Goal: Transaction & Acquisition: Purchase product/service

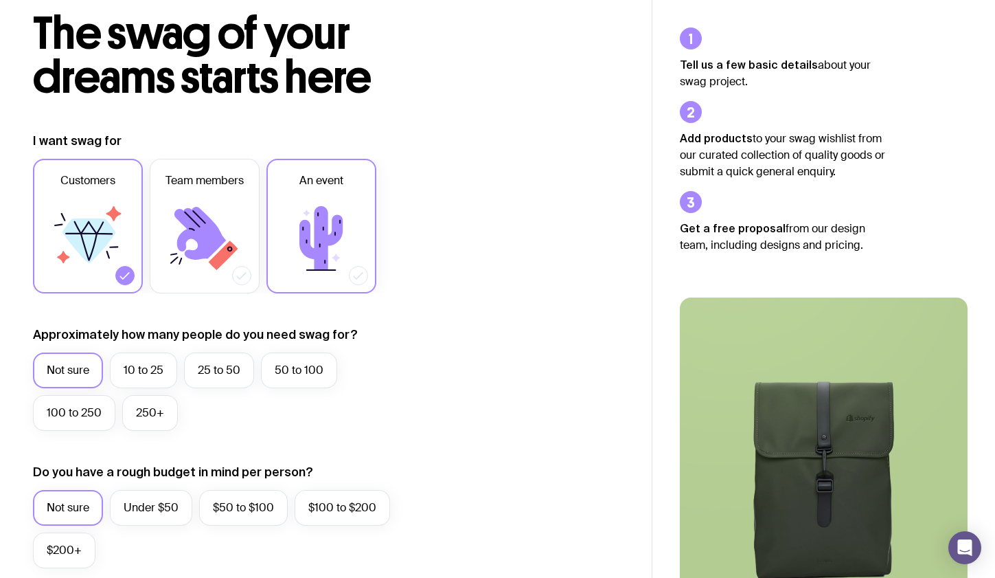
scroll to position [84, 0]
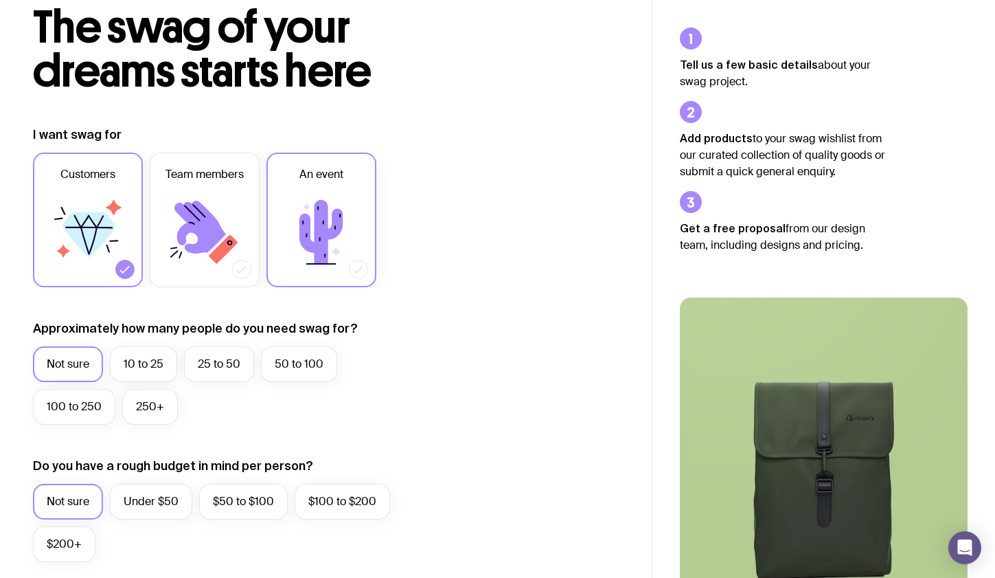
click at [298, 255] on icon at bounding box center [321, 232] width 82 height 82
click at [0, 0] on input "An event" at bounding box center [0, 0] width 0 height 0
click at [351, 265] on div at bounding box center [358, 269] width 19 height 19
click at [0, 0] on input "An event" at bounding box center [0, 0] width 0 height 0
click at [370, 266] on label "An event" at bounding box center [321, 219] width 110 height 135
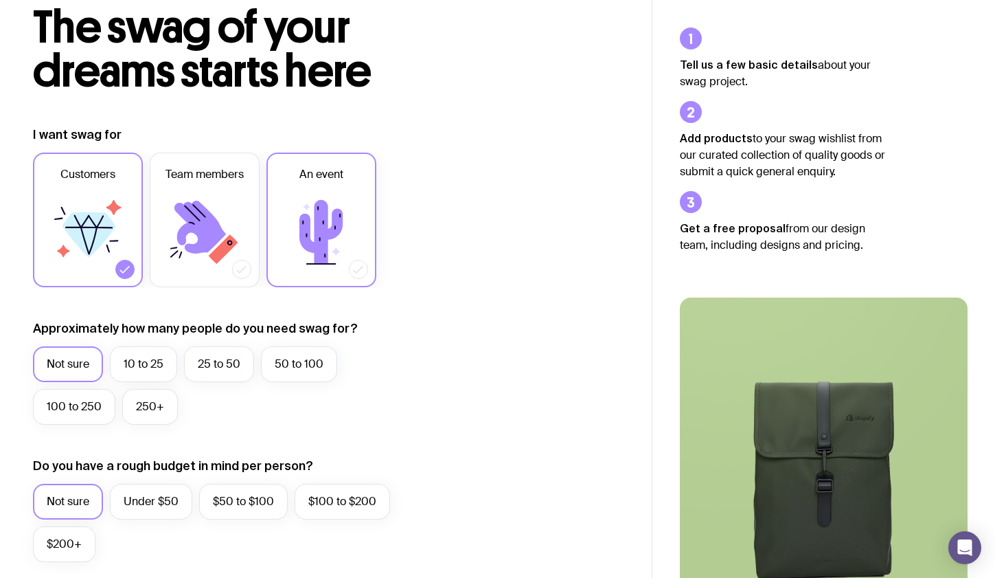
click at [0, 0] on input "An event" at bounding box center [0, 0] width 0 height 0
click at [252, 266] on label "Team members" at bounding box center [205, 219] width 110 height 135
click at [0, 0] on input "Team members" at bounding box center [0, 0] width 0 height 0
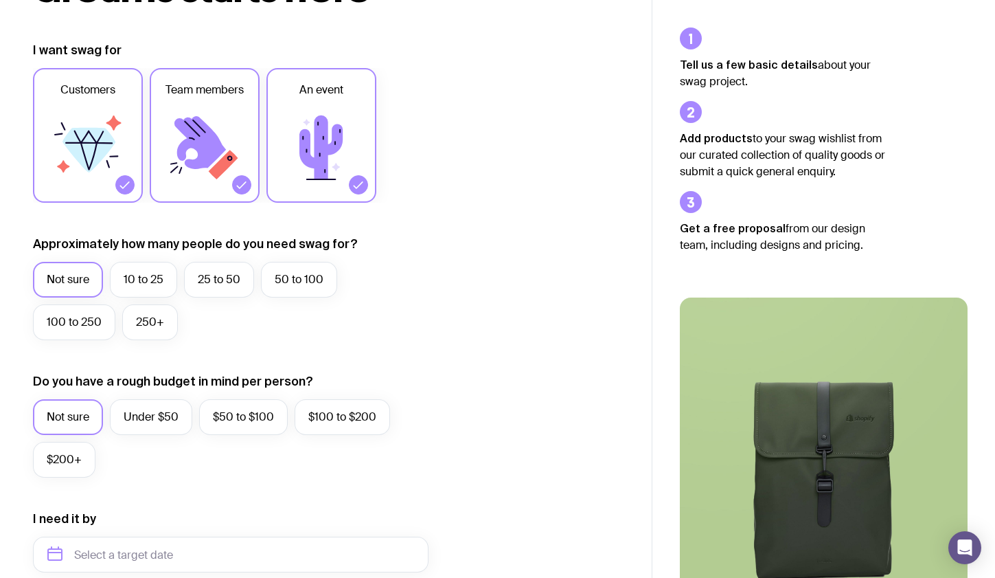
scroll to position [172, 0]
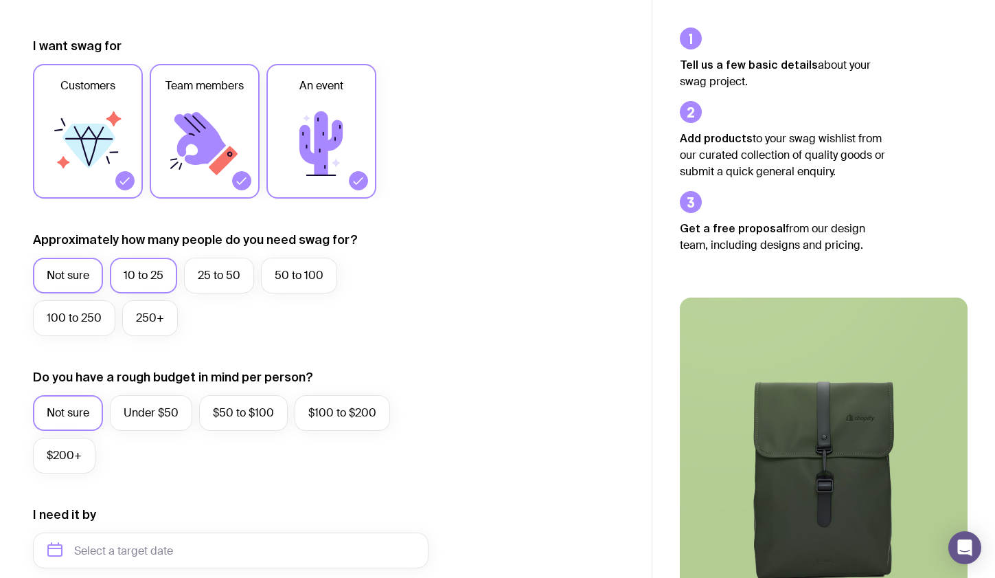
click at [152, 270] on label "10 to 25" at bounding box center [143, 276] width 67 height 36
click at [0, 0] on input "10 to 25" at bounding box center [0, 0] width 0 height 0
click at [205, 281] on label "25 to 50" at bounding box center [219, 276] width 70 height 36
click at [0, 0] on input "25 to 50" at bounding box center [0, 0] width 0 height 0
click at [169, 267] on label "10 to 25" at bounding box center [143, 276] width 67 height 36
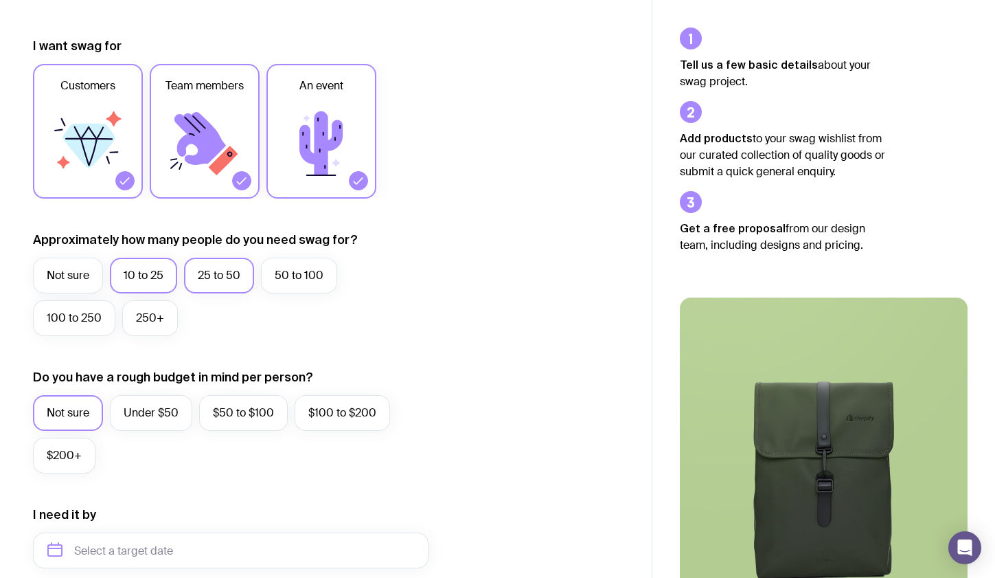
click at [0, 0] on input "10 to 25" at bounding box center [0, 0] width 0 height 0
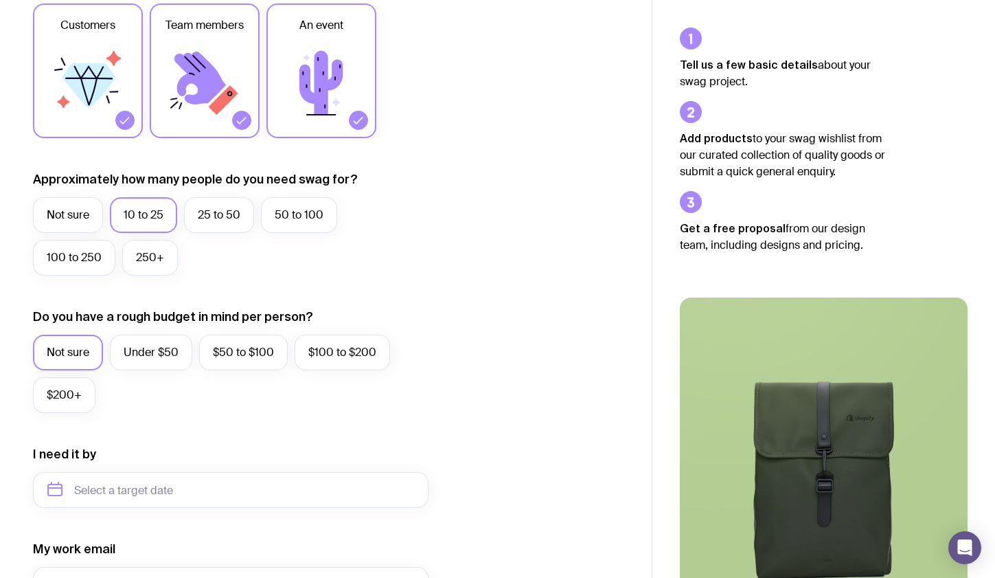
scroll to position [272, 0]
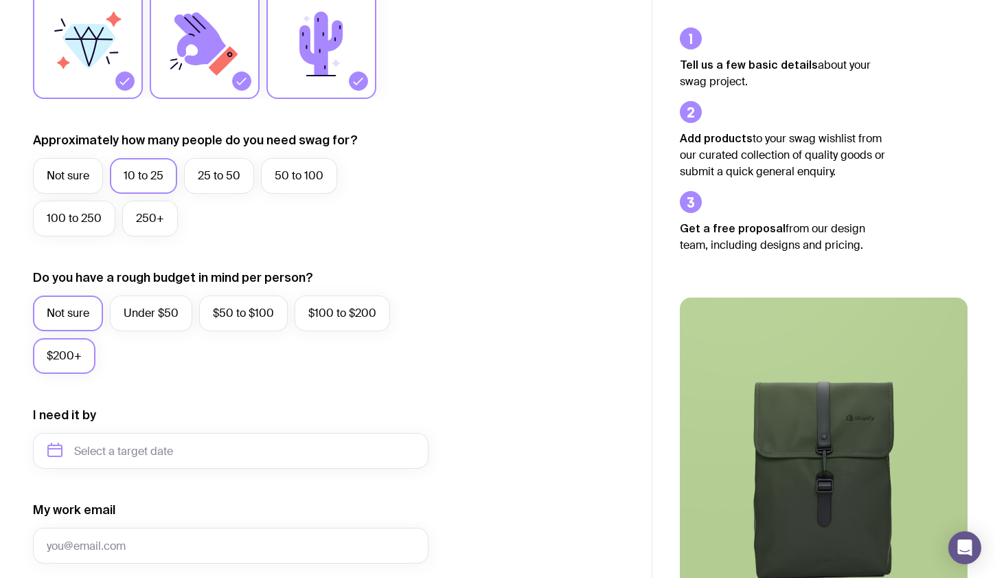
click at [76, 354] on label "$200+" at bounding box center [64, 356] width 62 height 36
click at [0, 0] on input "$200+" at bounding box center [0, 0] width 0 height 0
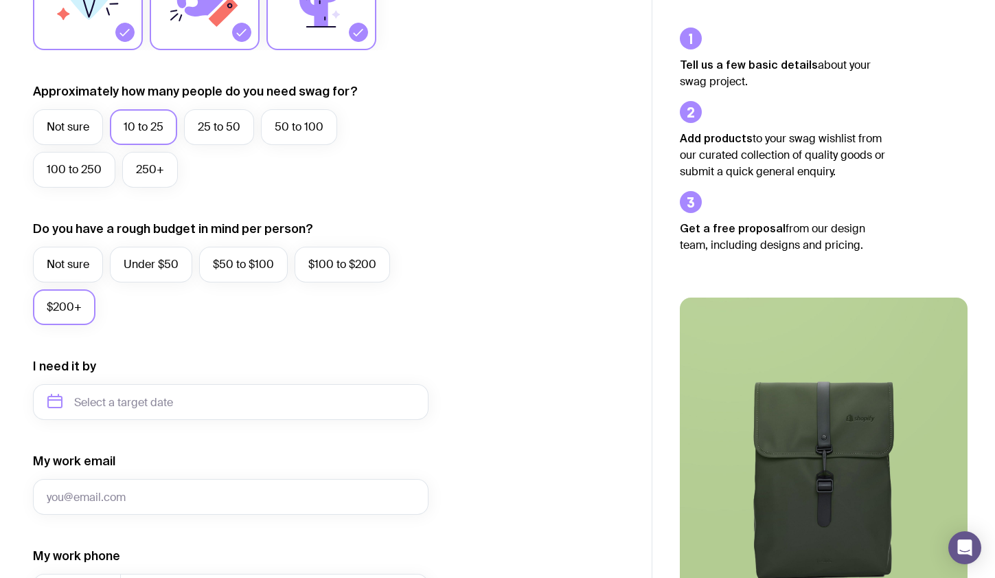
scroll to position [403, 0]
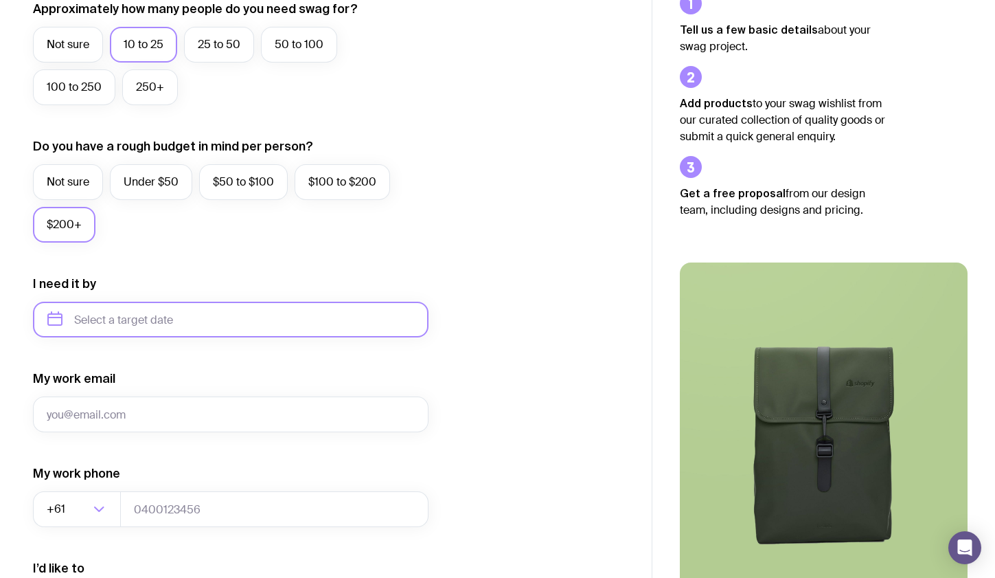
click at [206, 312] on input "text" at bounding box center [231, 319] width 396 height 36
click at [67, 487] on button "Oct" at bounding box center [65, 488] width 50 height 27
type input "[DATE]"
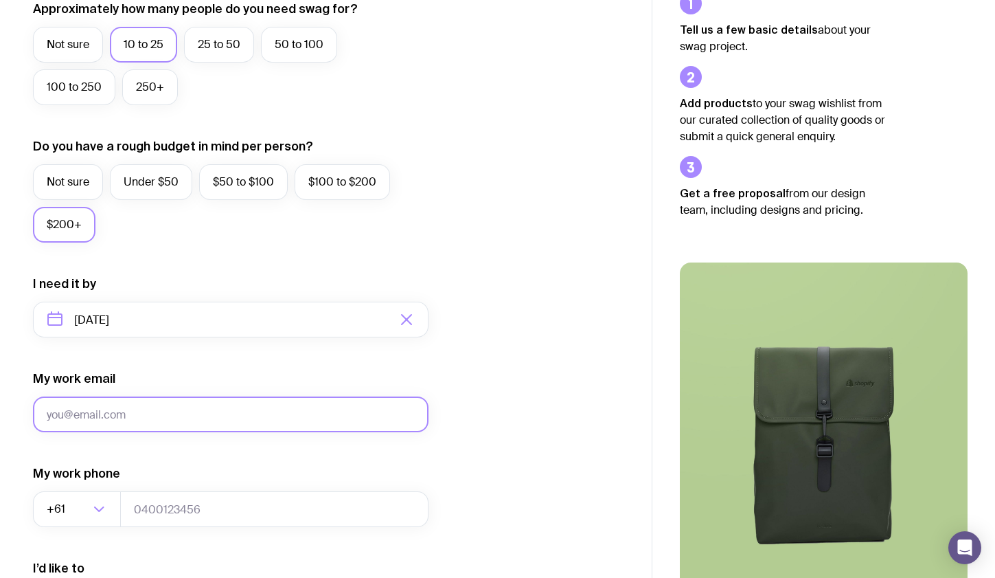
click at [143, 413] on input "My work email" at bounding box center [231, 414] width 396 height 36
type input "[EMAIL_ADDRESS][DOMAIN_NAME]"
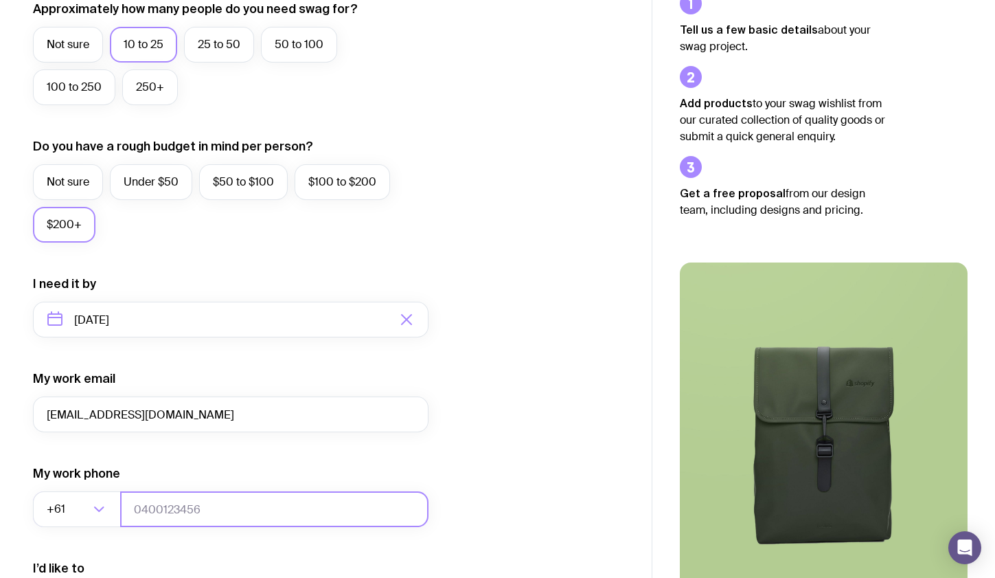
click at [151, 510] on input "tel" at bounding box center [274, 509] width 308 height 36
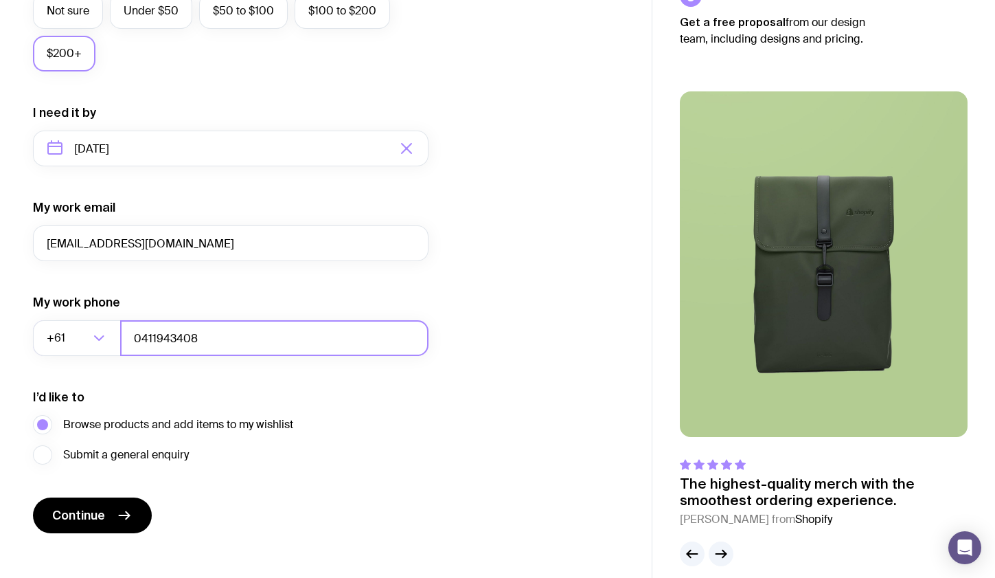
scroll to position [590, 0]
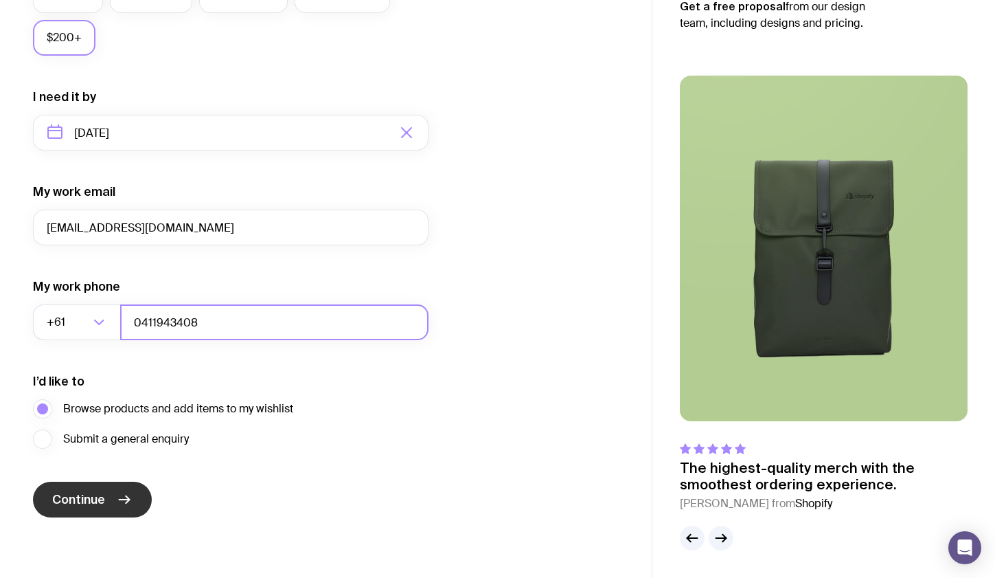
type input "0411943408"
click at [134, 503] on button "Continue" at bounding box center [92, 499] width 119 height 36
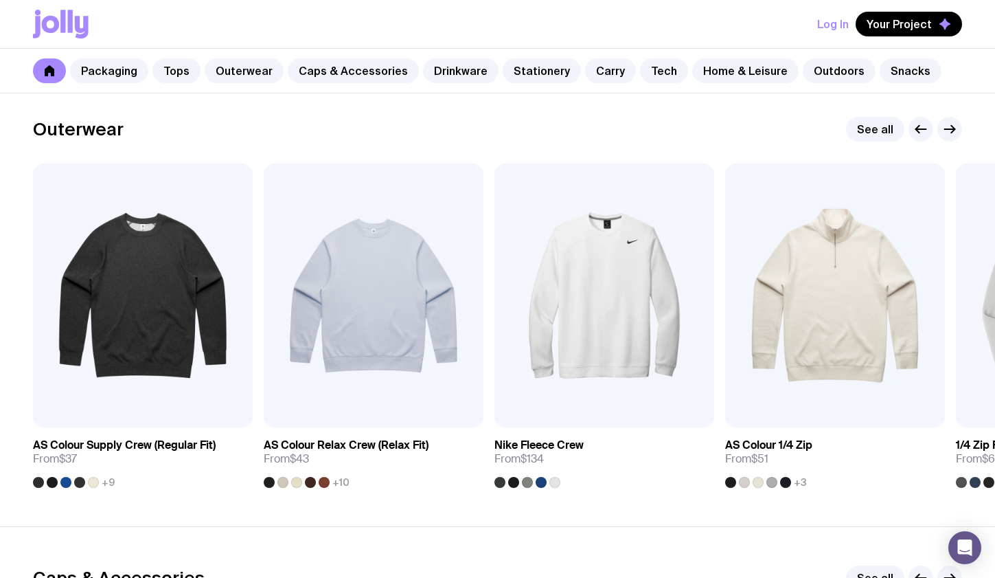
scroll to position [1047, 0]
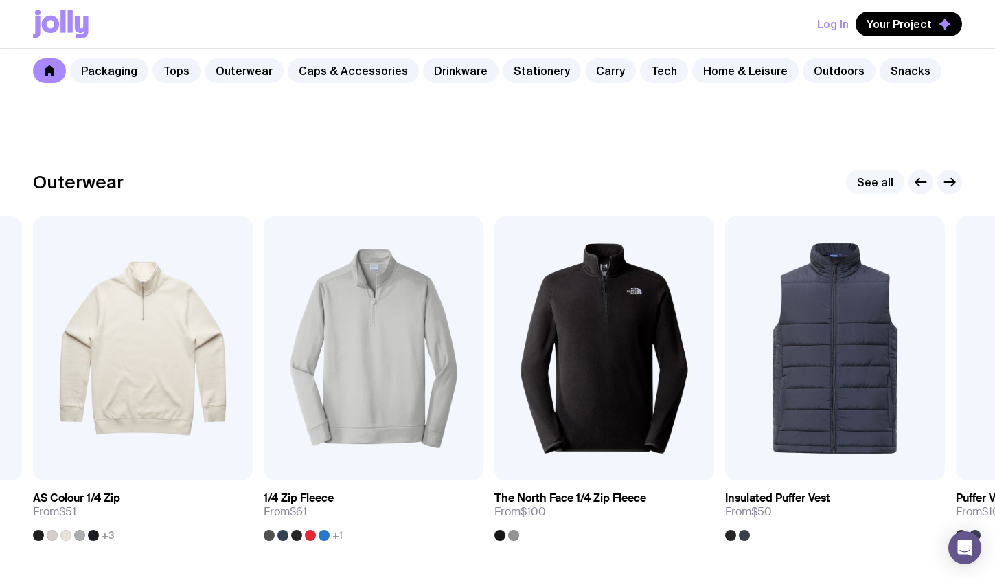
click at [893, 177] on link "See all" at bounding box center [875, 182] width 58 height 25
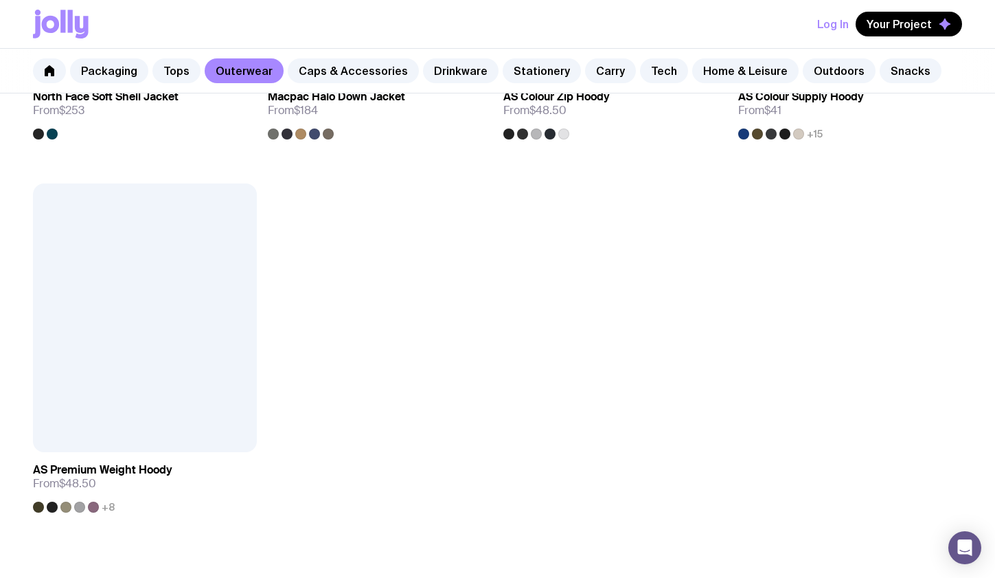
scroll to position [2196, 0]
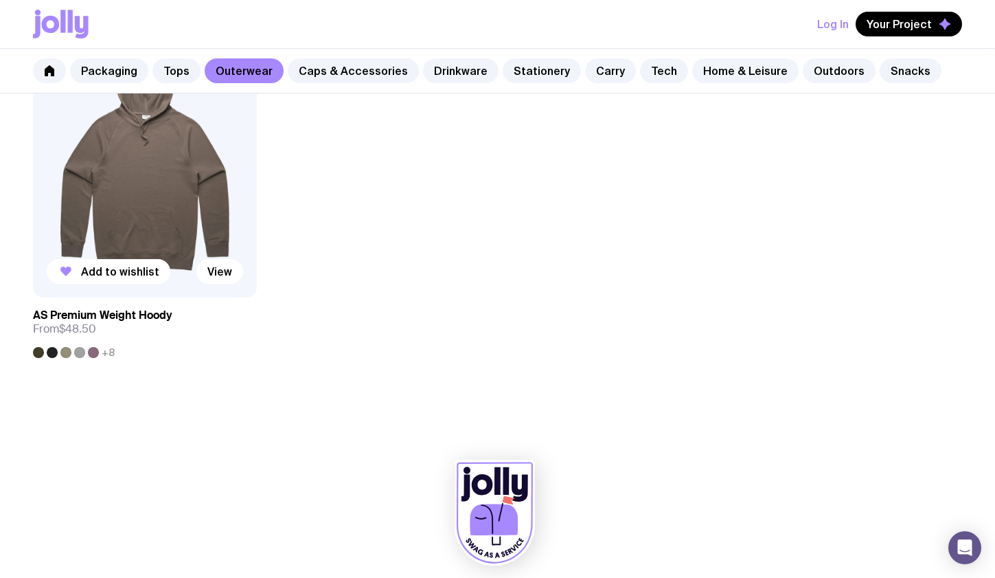
click at [194, 196] on img at bounding box center [145, 163] width 224 height 269
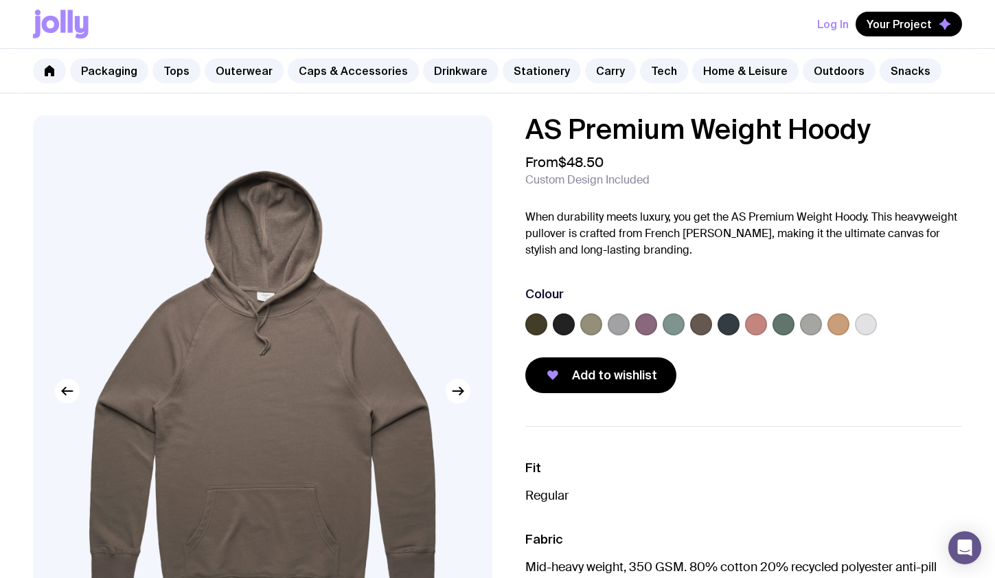
click at [639, 326] on label at bounding box center [646, 324] width 22 height 22
click at [0, 0] on input "radio" at bounding box center [0, 0] width 0 height 0
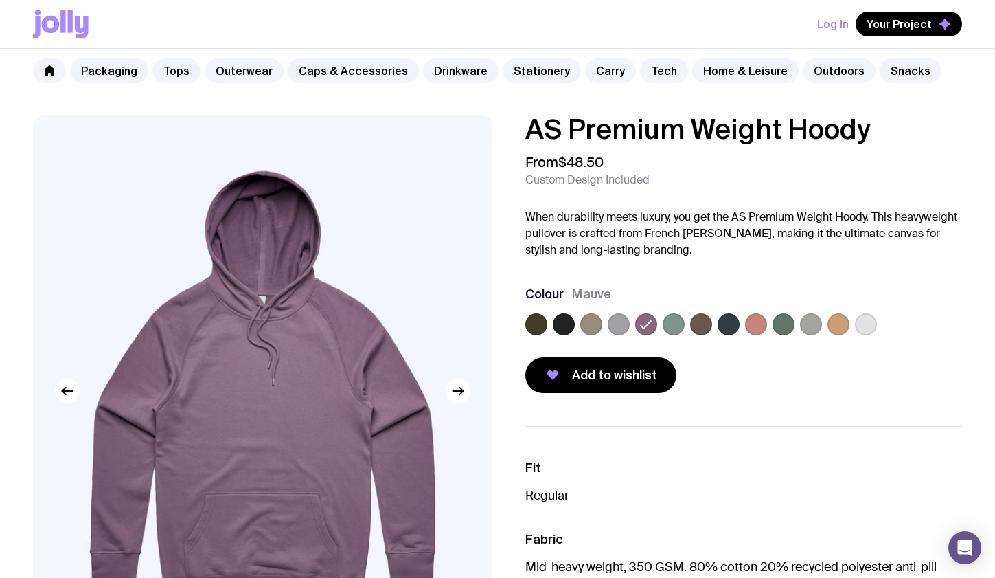
click at [808, 324] on label at bounding box center [811, 324] width 22 height 22
click at [0, 0] on input "radio" at bounding box center [0, 0] width 0 height 0
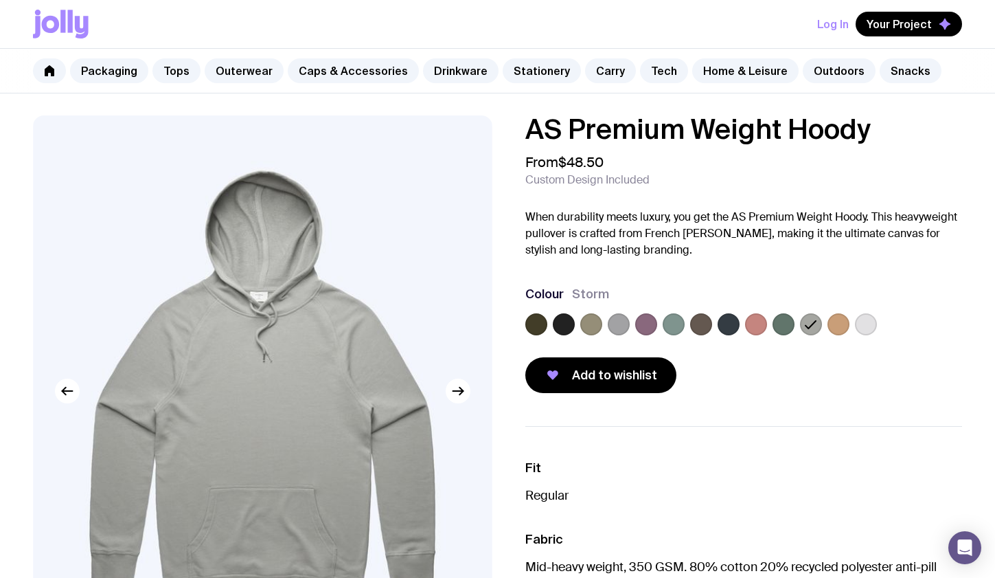
click at [869, 321] on label at bounding box center [866, 324] width 22 height 22
click at [0, 0] on input "radio" at bounding box center [0, 0] width 0 height 0
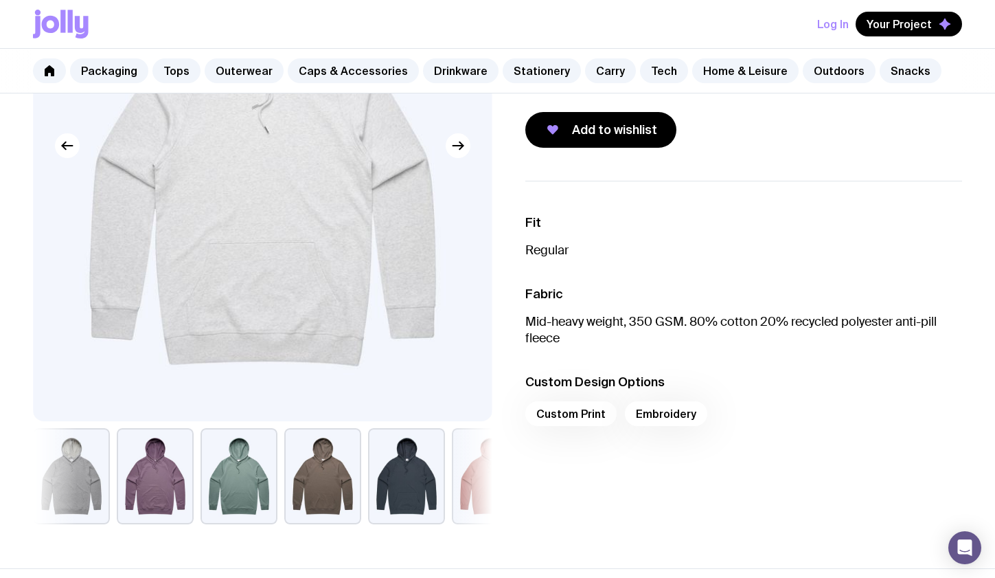
scroll to position [248, 0]
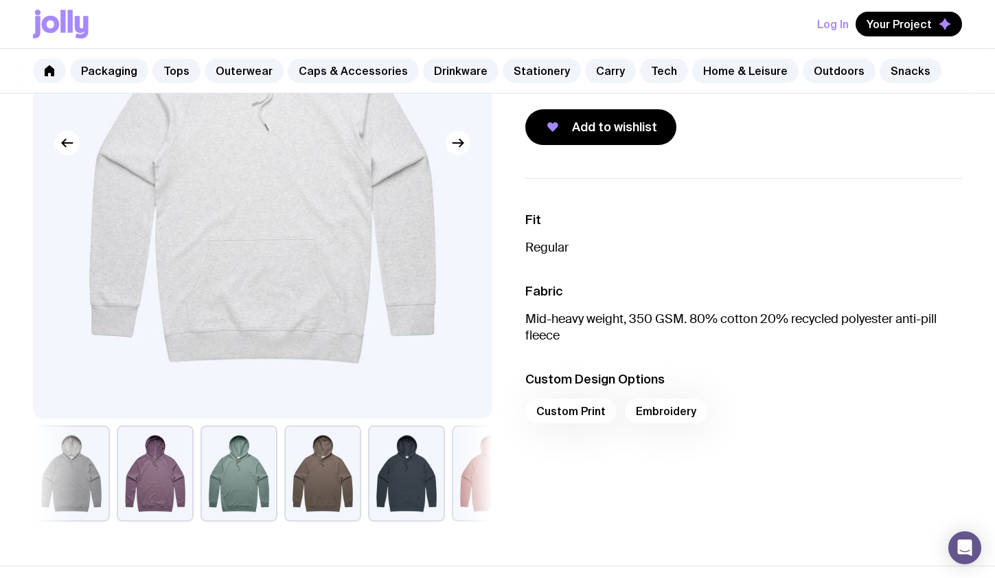
click at [597, 413] on div "Custom Print Embroidery" at bounding box center [743, 414] width 437 height 33
click at [570, 411] on div "Custom Print Embroidery" at bounding box center [743, 414] width 437 height 33
click at [624, 414] on div "Custom Print Embroidery" at bounding box center [743, 414] width 437 height 33
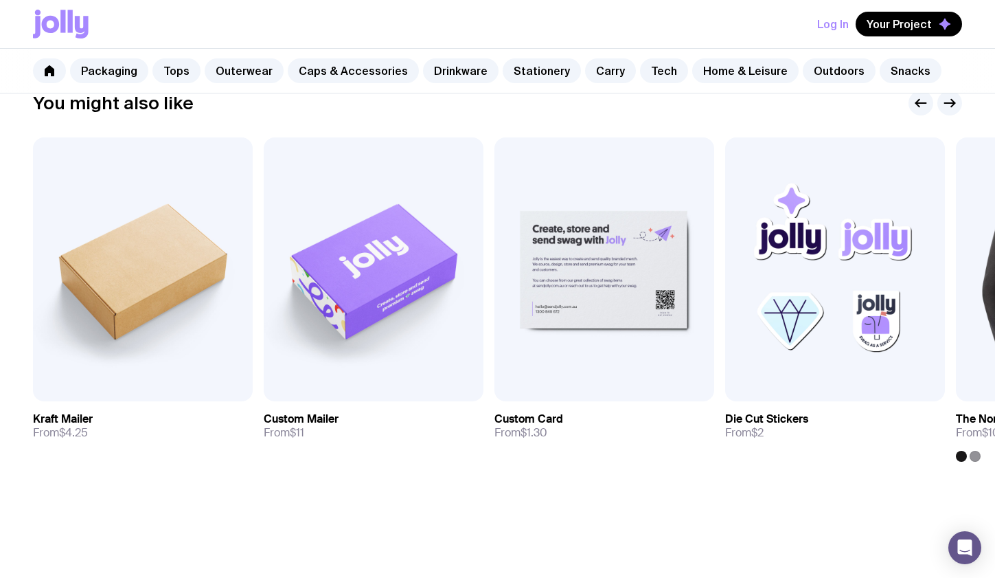
scroll to position [772, 0]
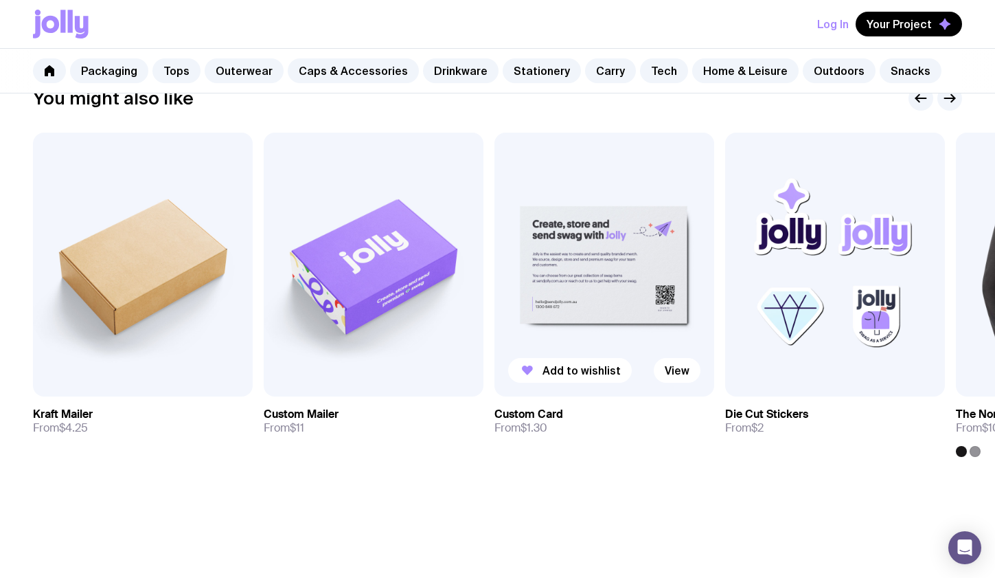
click at [558, 296] on img at bounding box center [604, 265] width 220 height 264
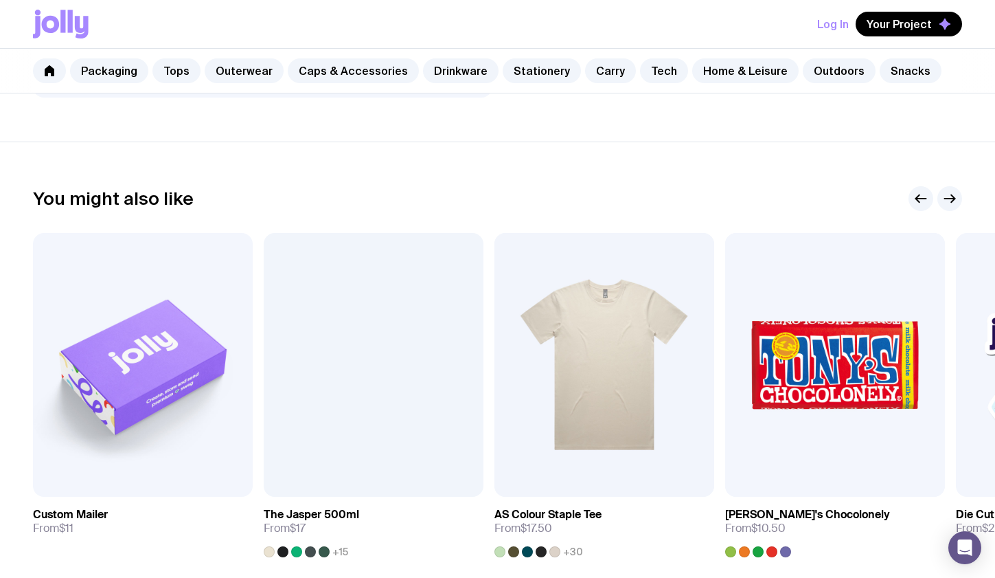
scroll to position [601, 0]
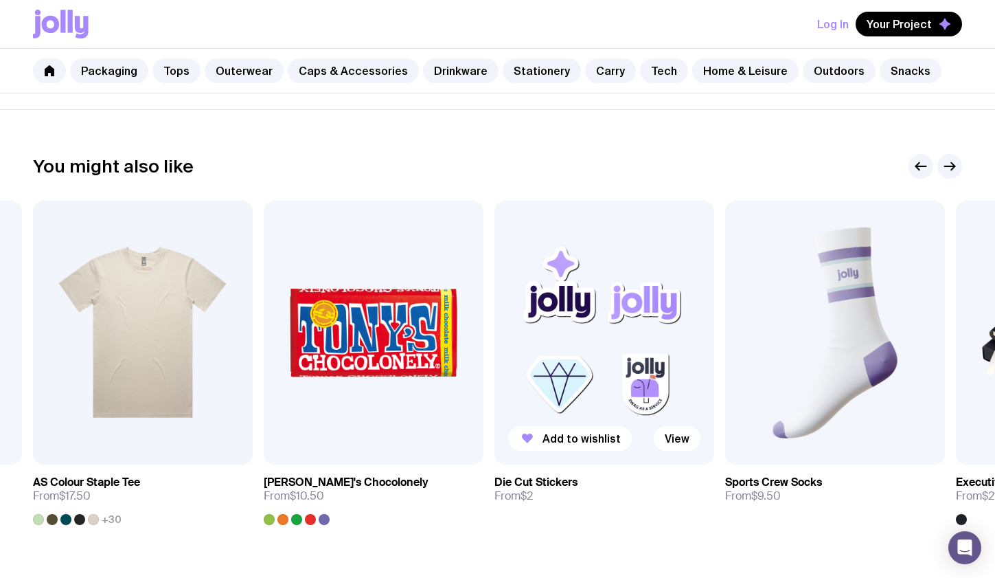
click at [597, 342] on img at bounding box center [604, 333] width 220 height 264
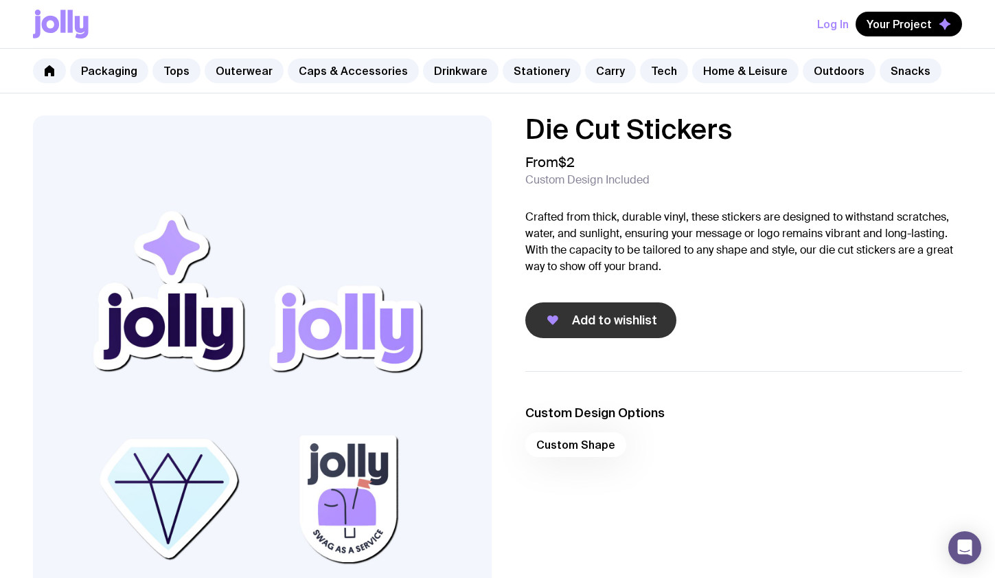
click at [591, 321] on span "Add to wishlist" at bounding box center [614, 320] width 85 height 16
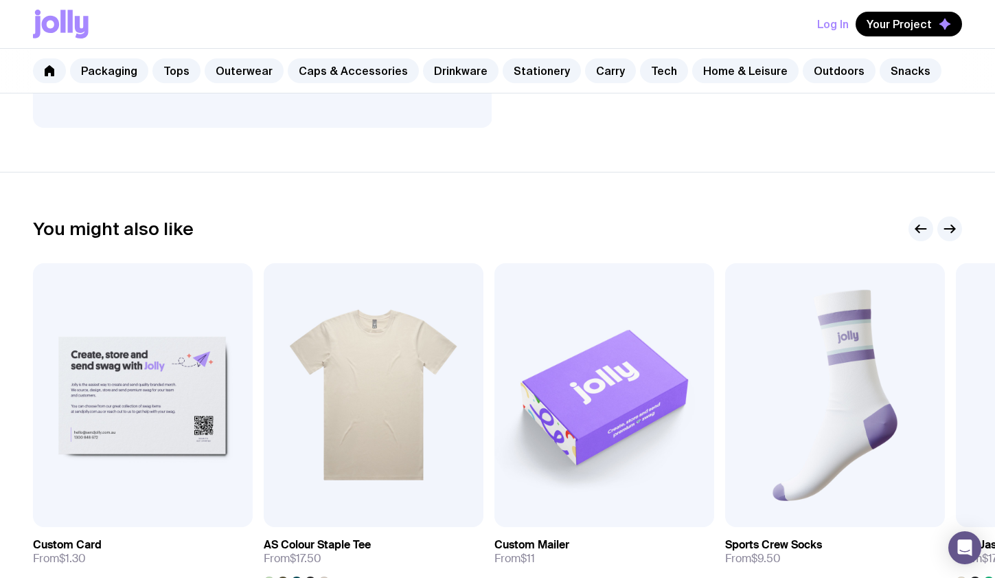
scroll to position [713, 0]
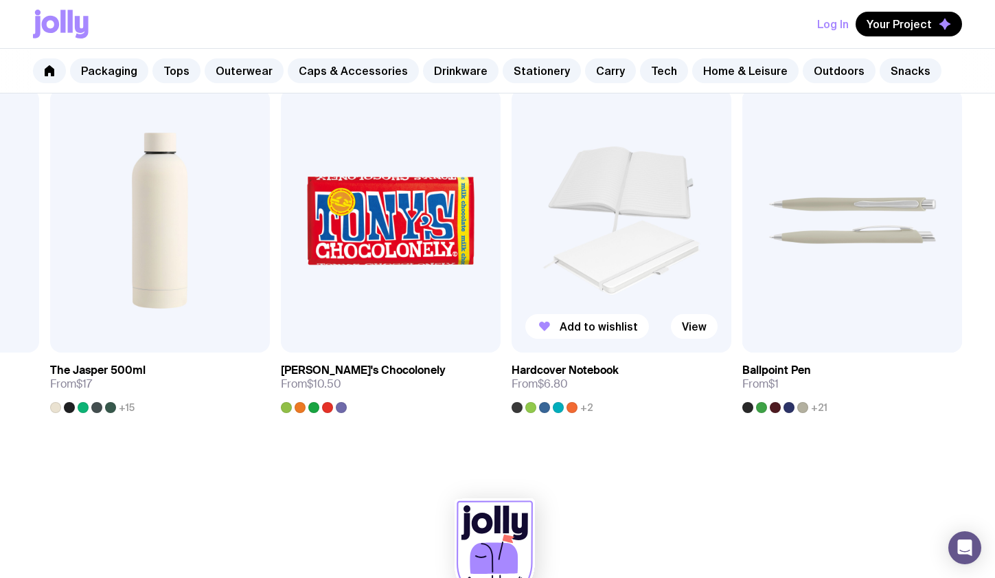
click at [635, 264] on img at bounding box center [622, 221] width 220 height 264
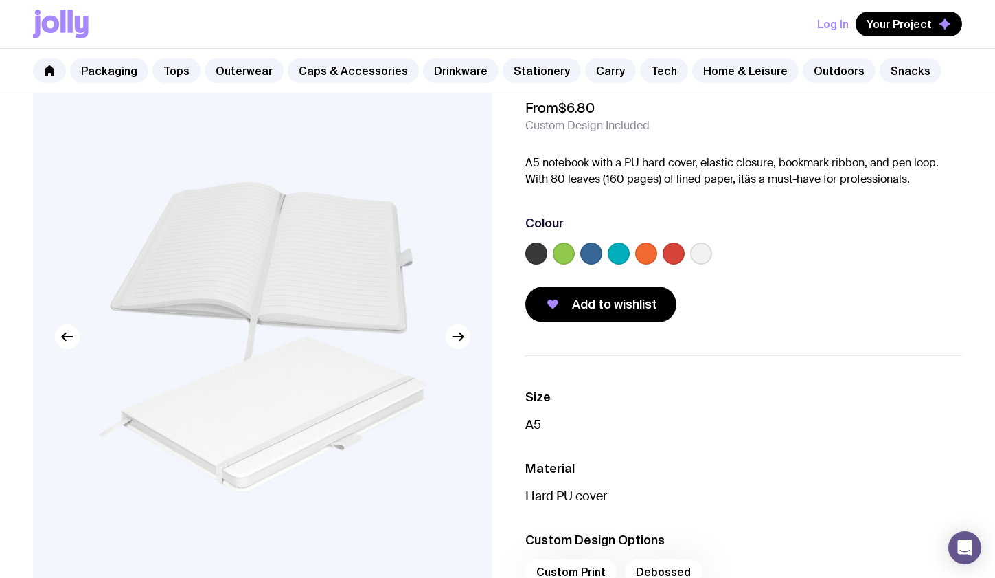
scroll to position [54, 0]
click at [660, 305] on button "Add to wishlist" at bounding box center [600, 305] width 151 height 36
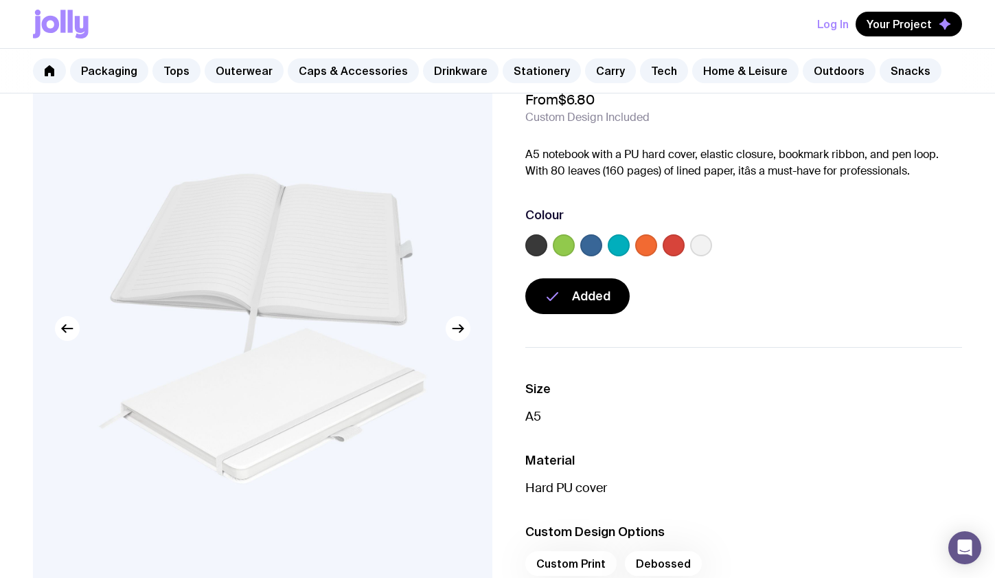
scroll to position [0, 0]
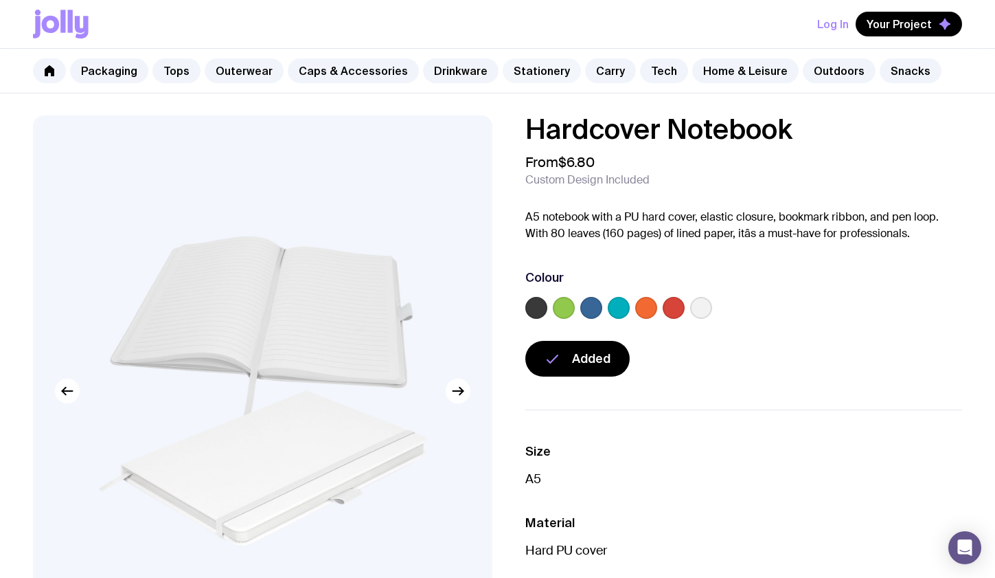
click at [516, 78] on link "Stationery" at bounding box center [542, 70] width 78 height 25
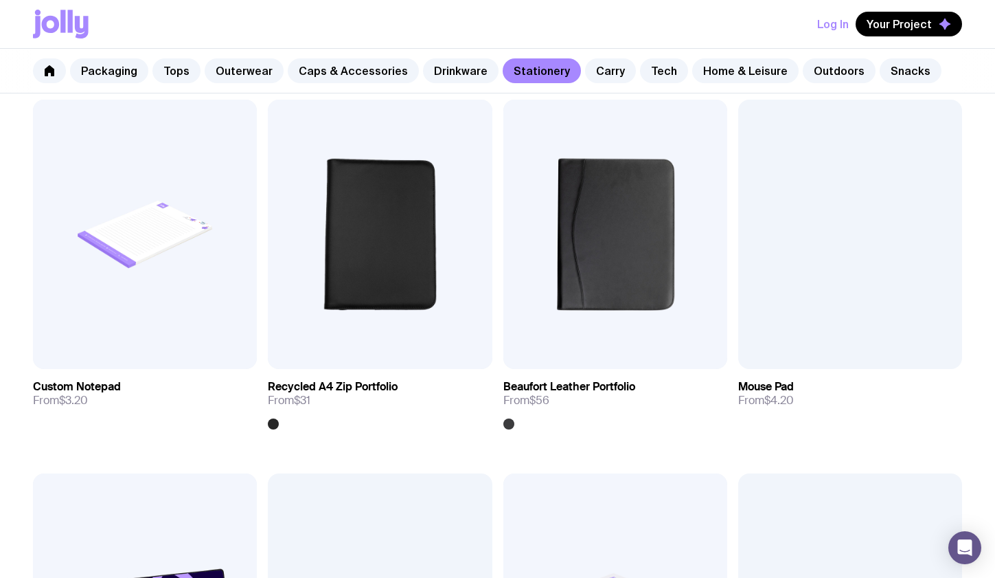
scroll to position [1759, 0]
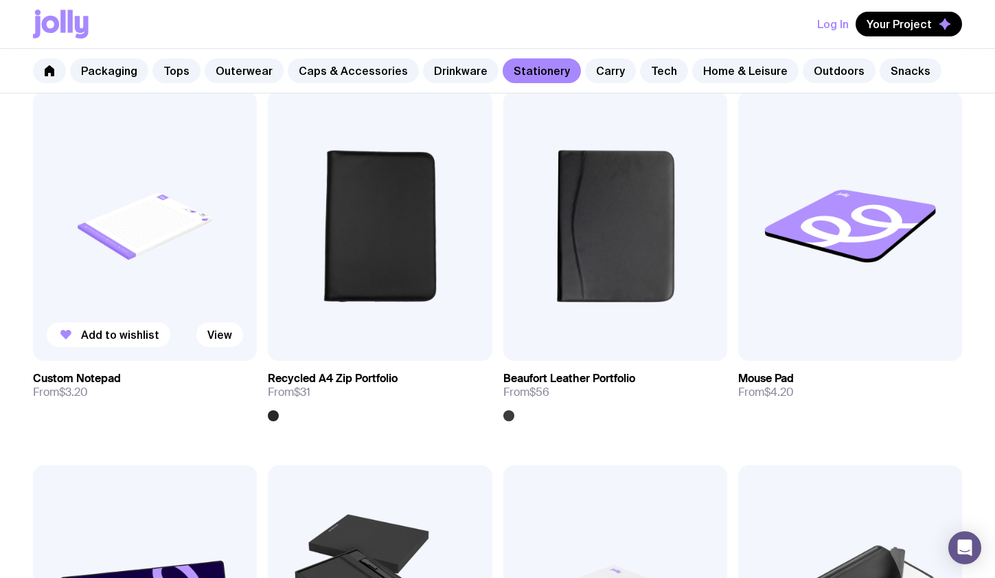
click at [128, 267] on img at bounding box center [145, 225] width 224 height 269
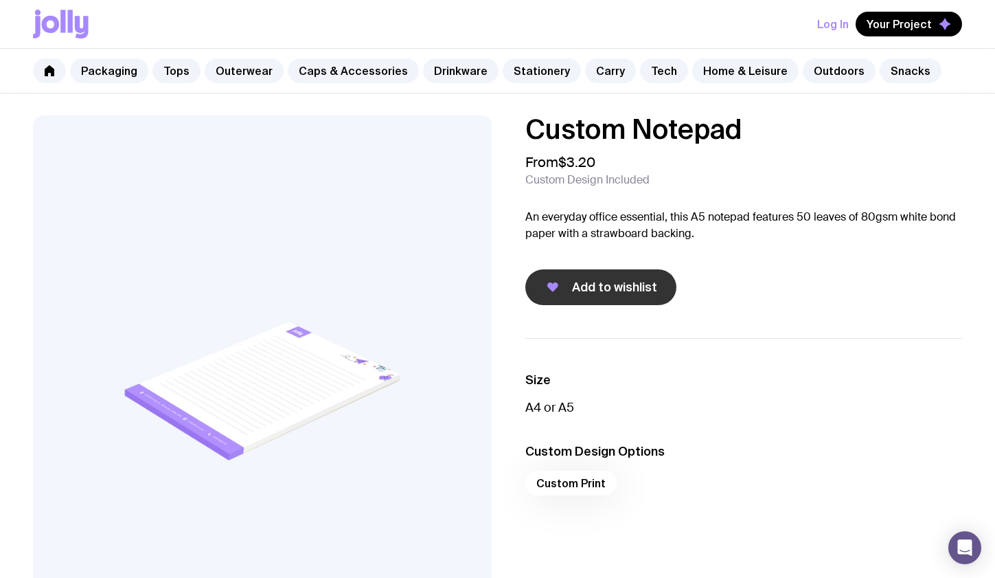
click at [589, 284] on span "Add to wishlist" at bounding box center [614, 287] width 85 height 16
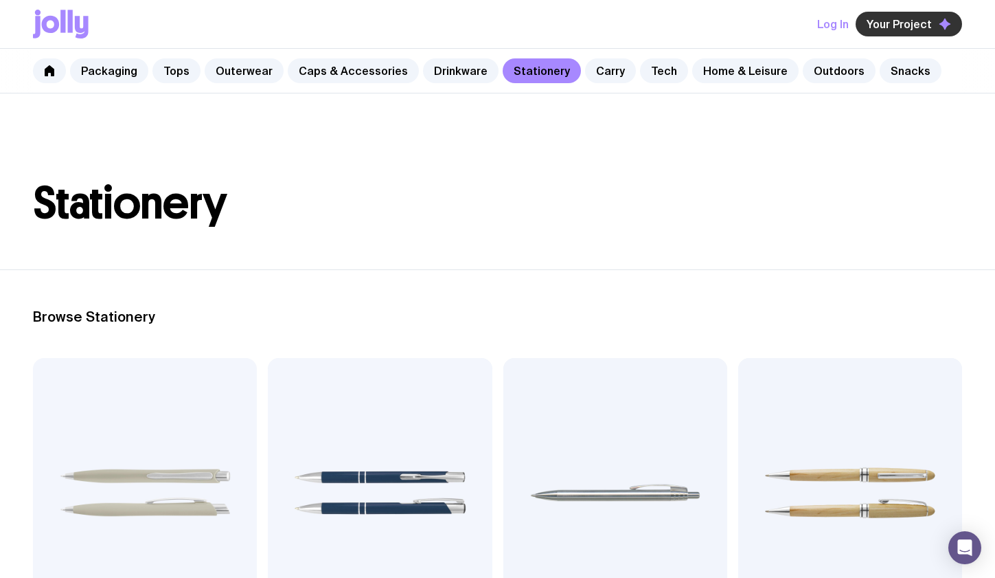
click at [889, 22] on span "Your Project" at bounding box center [899, 24] width 65 height 14
